Goal: Task Accomplishment & Management: Use online tool/utility

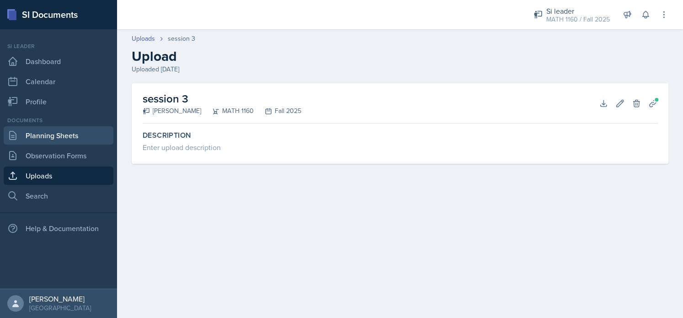
click at [52, 131] on link "Planning Sheets" at bounding box center [59, 135] width 110 height 18
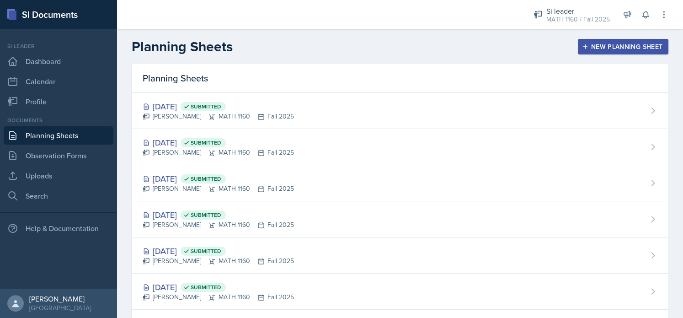
click at [598, 51] on button "New Planning Sheet" at bounding box center [623, 47] width 91 height 16
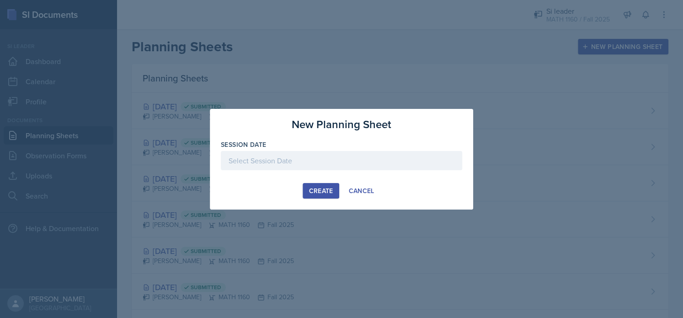
click at [303, 166] on div at bounding box center [341, 160] width 241 height 19
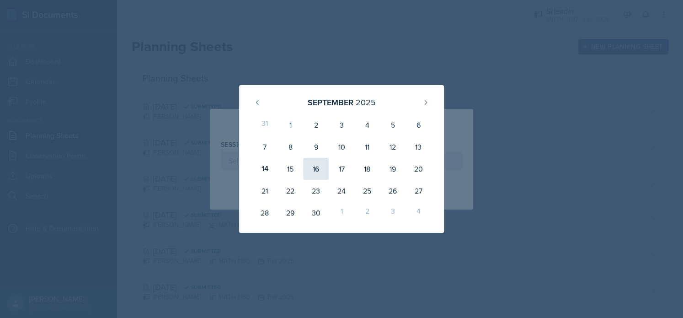
click at [310, 169] on div "16" at bounding box center [316, 169] width 26 height 22
type input "[DATE]"
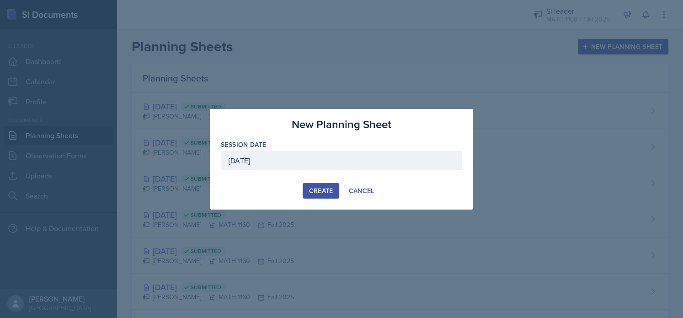
click at [312, 197] on button "Create" at bounding box center [321, 191] width 36 height 16
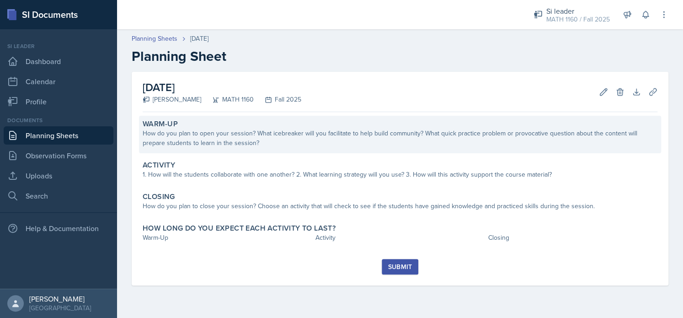
click at [258, 139] on div "How do you plan to open your session? What icebreaker will you facilitate to he…" at bounding box center [400, 137] width 515 height 19
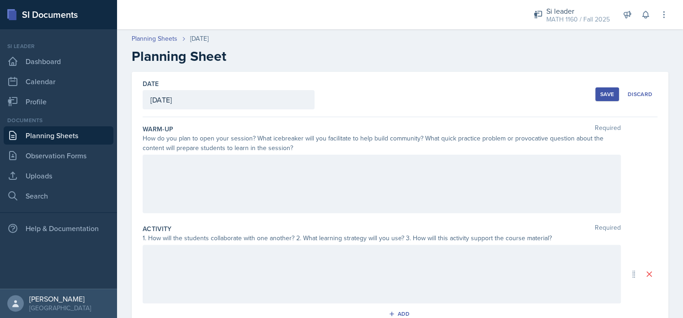
click at [241, 176] on div at bounding box center [382, 183] width 478 height 59
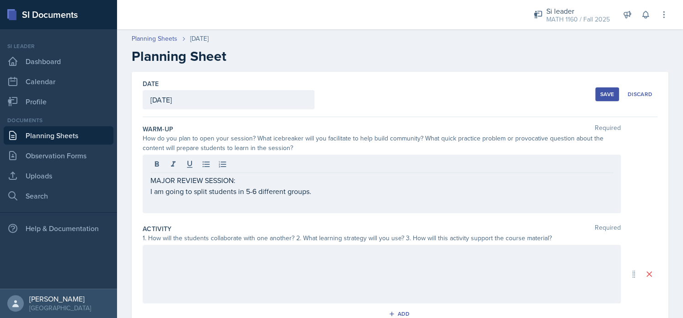
click at [148, 188] on div "MAJOR REVIEW SESSION: I am going to split students in 5-6 different groups." at bounding box center [382, 183] width 478 height 59
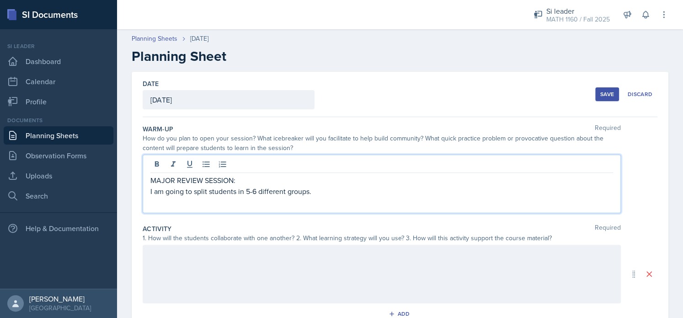
click at [148, 188] on div "MAJOR REVIEW SESSION: I am going to split students in 5-6 different groups." at bounding box center [382, 183] width 478 height 59
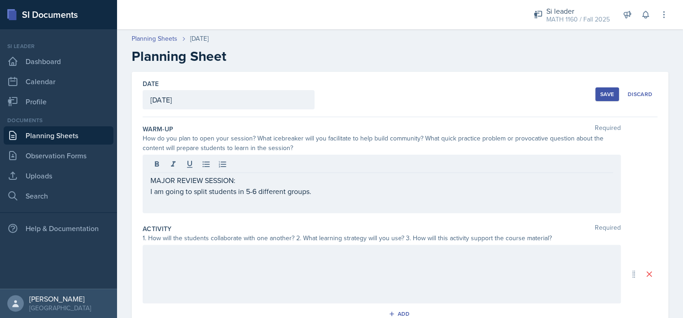
click at [148, 188] on div "MAJOR REVIEW SESSION: I am going to split students in 5-6 different groups." at bounding box center [382, 183] width 478 height 59
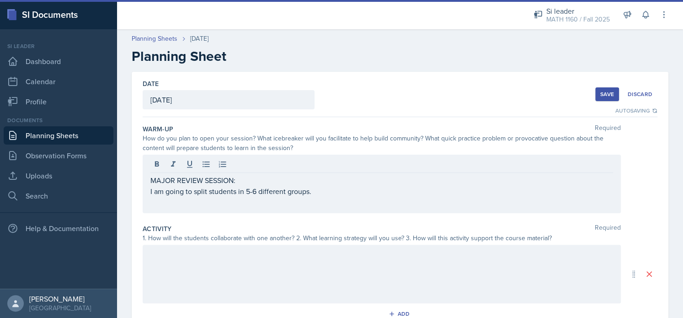
click at [149, 190] on div "MAJOR REVIEW SESSION: I am going to split students in 5-6 different groups." at bounding box center [382, 183] width 478 height 59
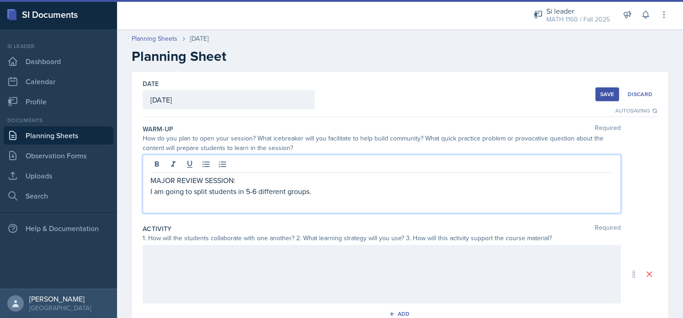
click at [151, 190] on p "I am going to split students in 5-6 different groups." at bounding box center [381, 191] width 463 height 11
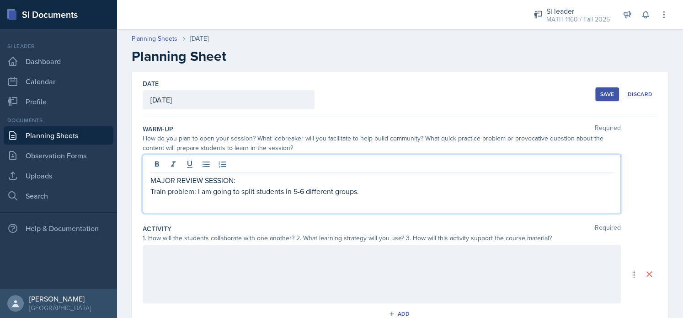
click at [395, 190] on p "Train problem: I am going to split students in 5-6 different groups." at bounding box center [381, 191] width 463 height 11
